Goal: Feedback & Contribution: Leave review/rating

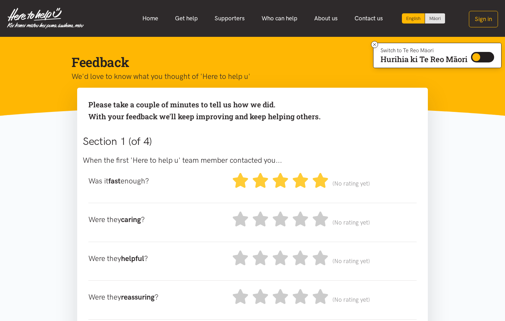
click at [320, 180] on icon at bounding box center [320, 180] width 15 height 15
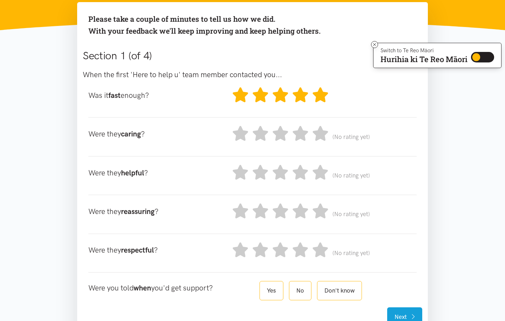
scroll to position [86, 0]
click at [322, 139] on icon at bounding box center [320, 133] width 19 height 15
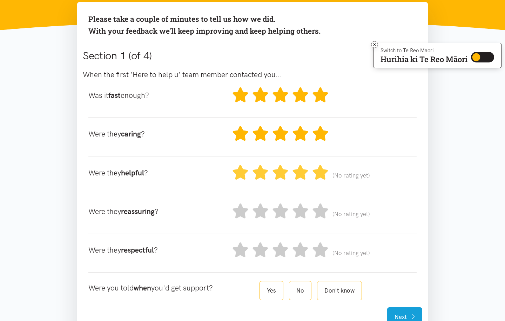
click at [319, 177] on icon at bounding box center [320, 172] width 15 height 15
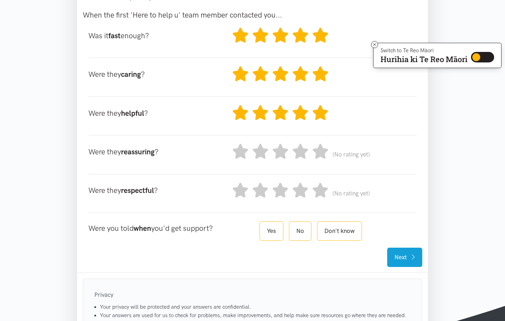
scroll to position [148, 0]
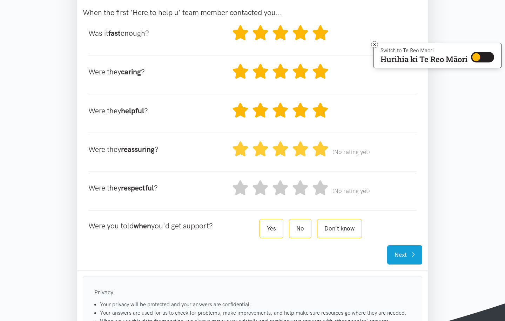
click at [322, 154] on icon at bounding box center [320, 148] width 19 height 15
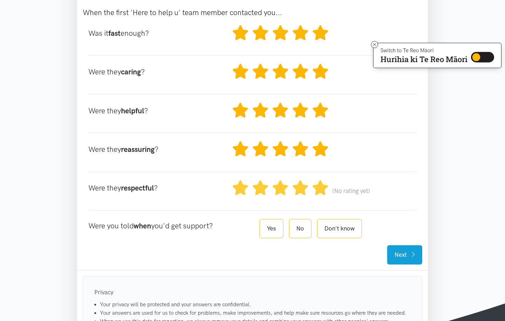
click at [324, 191] on icon at bounding box center [320, 187] width 15 height 15
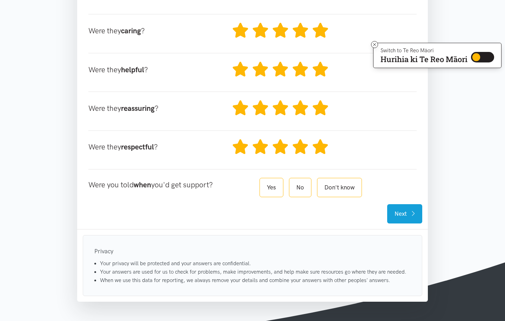
scroll to position [211, 0]
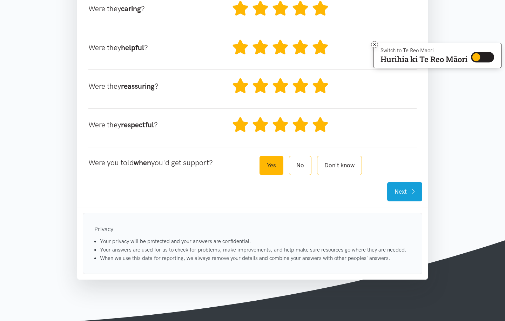
click at [273, 162] on label "Yes" at bounding box center [272, 165] width 24 height 19
click at [264, 160] on input "Yes" at bounding box center [262, 158] width 5 height 5
radio input "true"
click at [402, 188] on button "Next" at bounding box center [405, 191] width 35 height 19
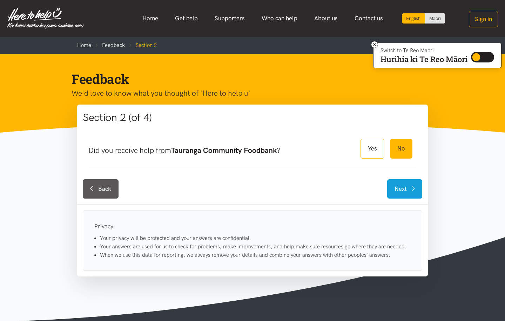
click at [392, 153] on label "No" at bounding box center [401, 148] width 22 height 19
click at [392, 144] on input "No" at bounding box center [392, 141] width 5 height 5
radio input "true"
click at [372, 148] on label "Yes" at bounding box center [373, 148] width 24 height 19
click at [365, 144] on input "Yes" at bounding box center [363, 141] width 5 height 5
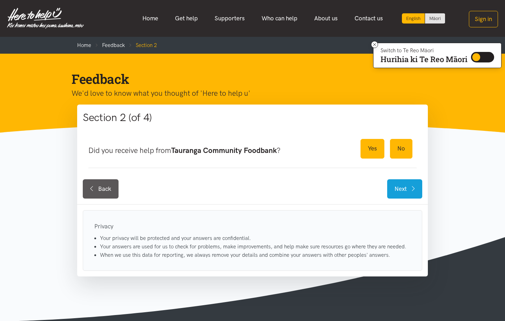
radio input "true"
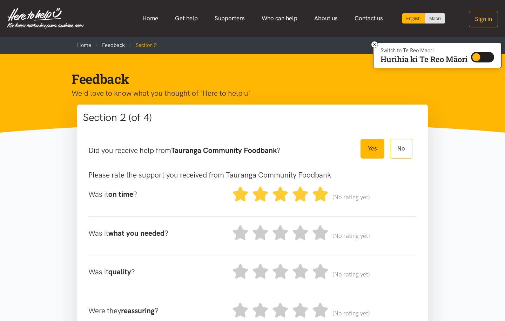
click at [319, 193] on icon at bounding box center [320, 194] width 15 height 15
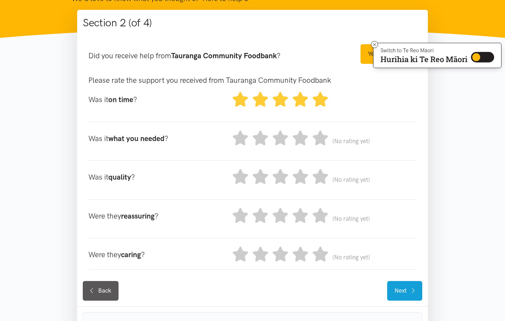
scroll to position [100, 0]
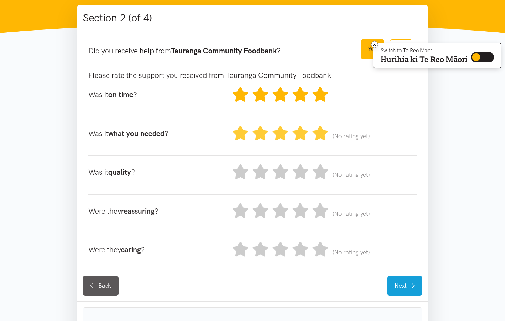
click at [319, 130] on icon at bounding box center [320, 133] width 15 height 15
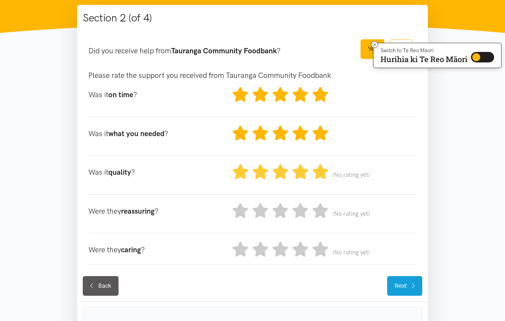
click at [322, 177] on icon at bounding box center [320, 171] width 15 height 15
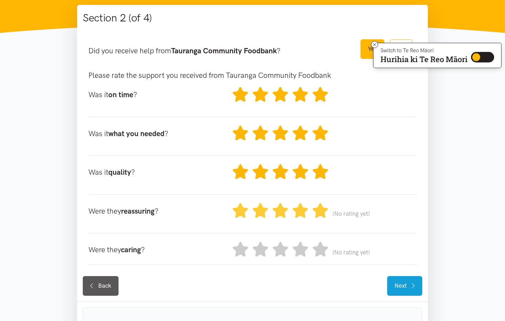
click at [323, 215] on icon at bounding box center [320, 210] width 15 height 15
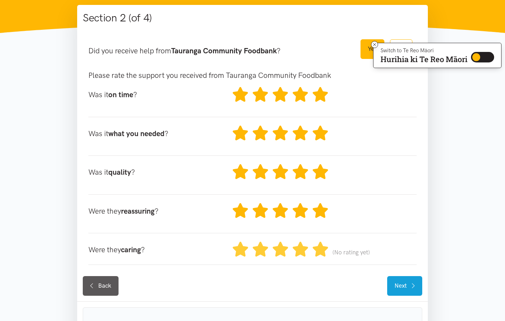
click at [326, 248] on icon at bounding box center [320, 249] width 15 height 15
click at [401, 285] on link "Next" at bounding box center [405, 285] width 35 height 19
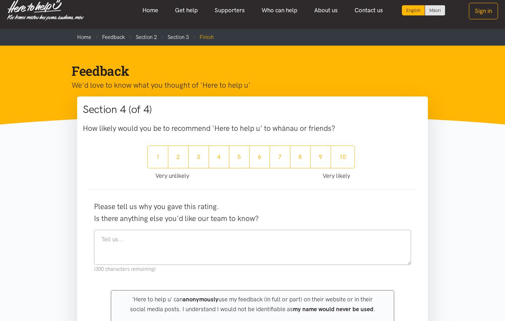
scroll to position [8, 0]
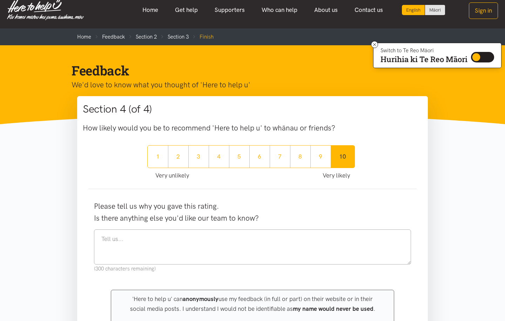
click at [349, 154] on button "10" at bounding box center [343, 156] width 24 height 23
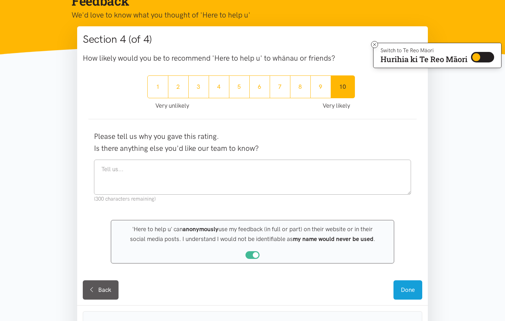
scroll to position [79, 0]
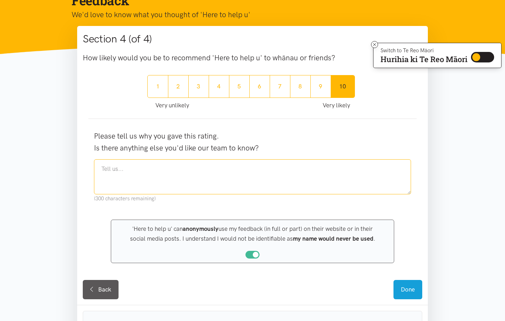
click at [209, 171] on textarea at bounding box center [252, 176] width 317 height 35
type textarea "everyone was. lovely and I didnt feel judged"
click at [405, 286] on button "Done" at bounding box center [408, 289] width 29 height 19
